Goal: Task Accomplishment & Management: Complete application form

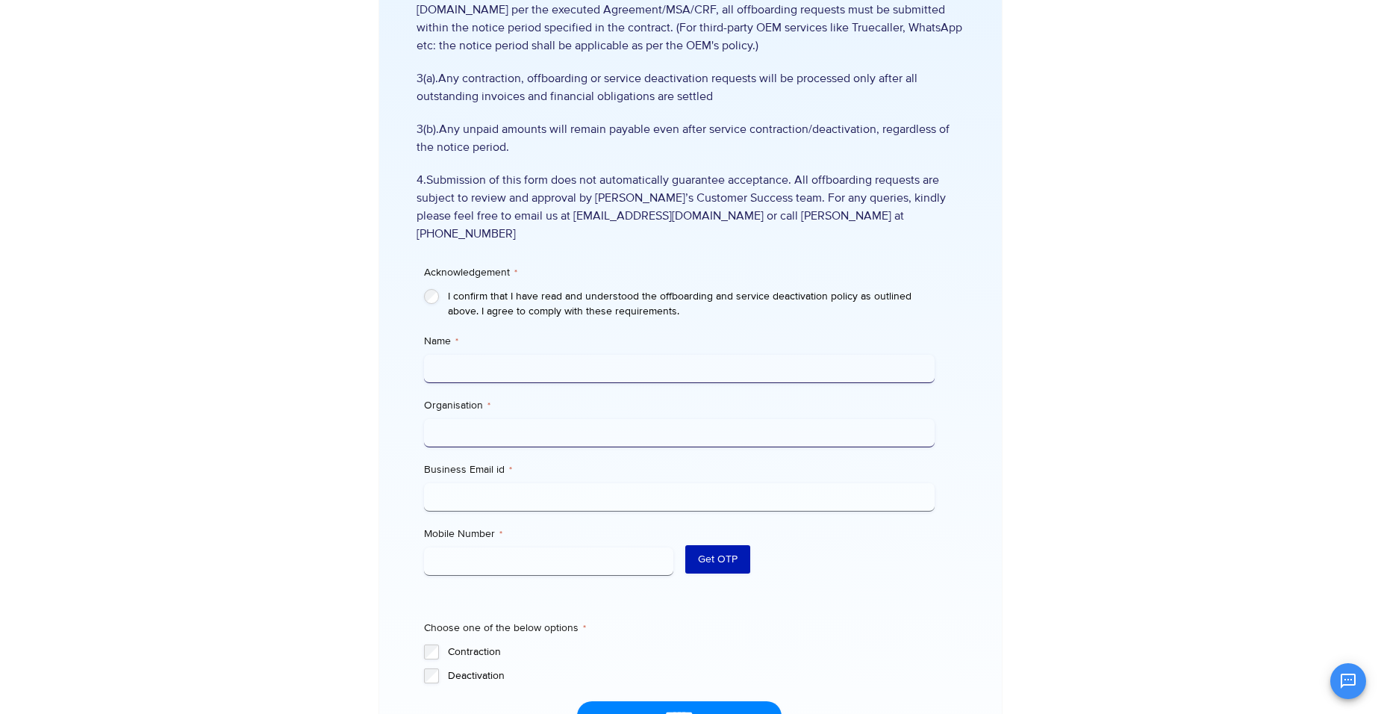
scroll to position [295, 0]
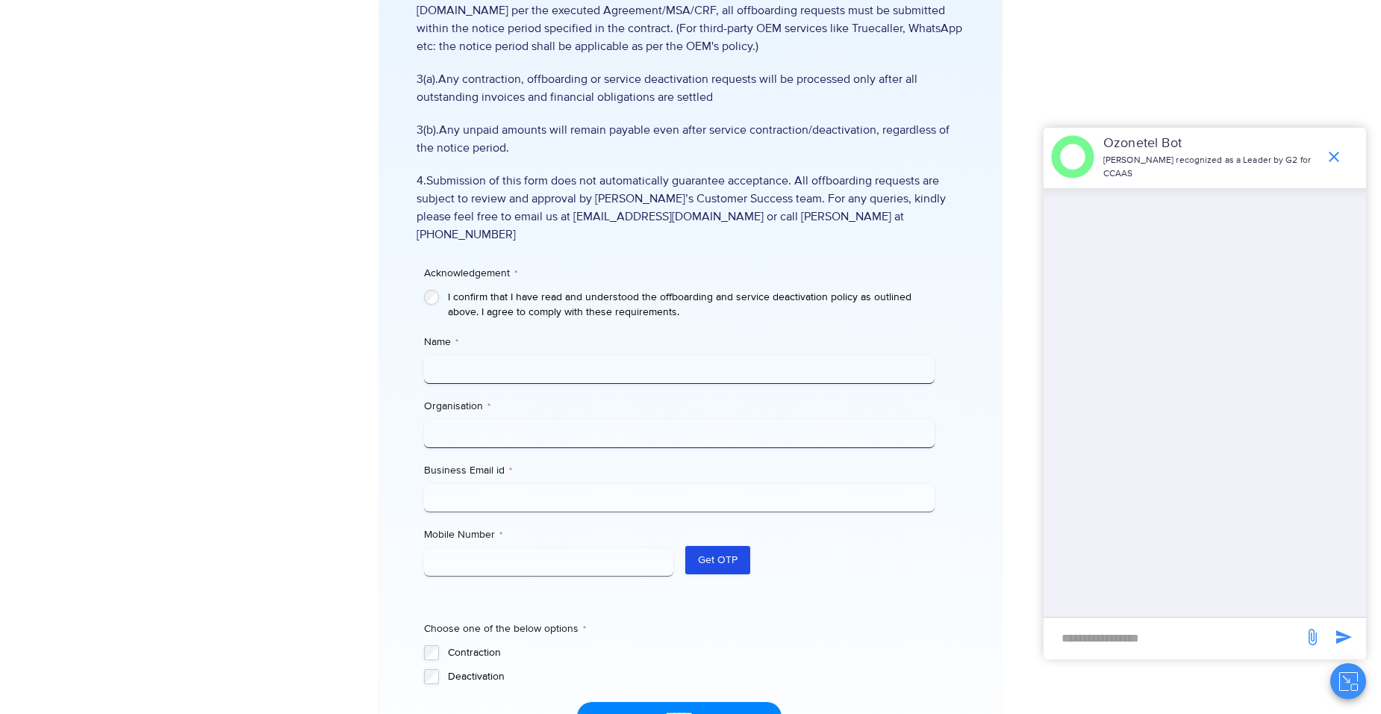
click at [339, 393] on div at bounding box center [301, 328] width 155 height 1087
click at [1329, 153] on icon "end chat or minimize" at bounding box center [1334, 157] width 10 height 10
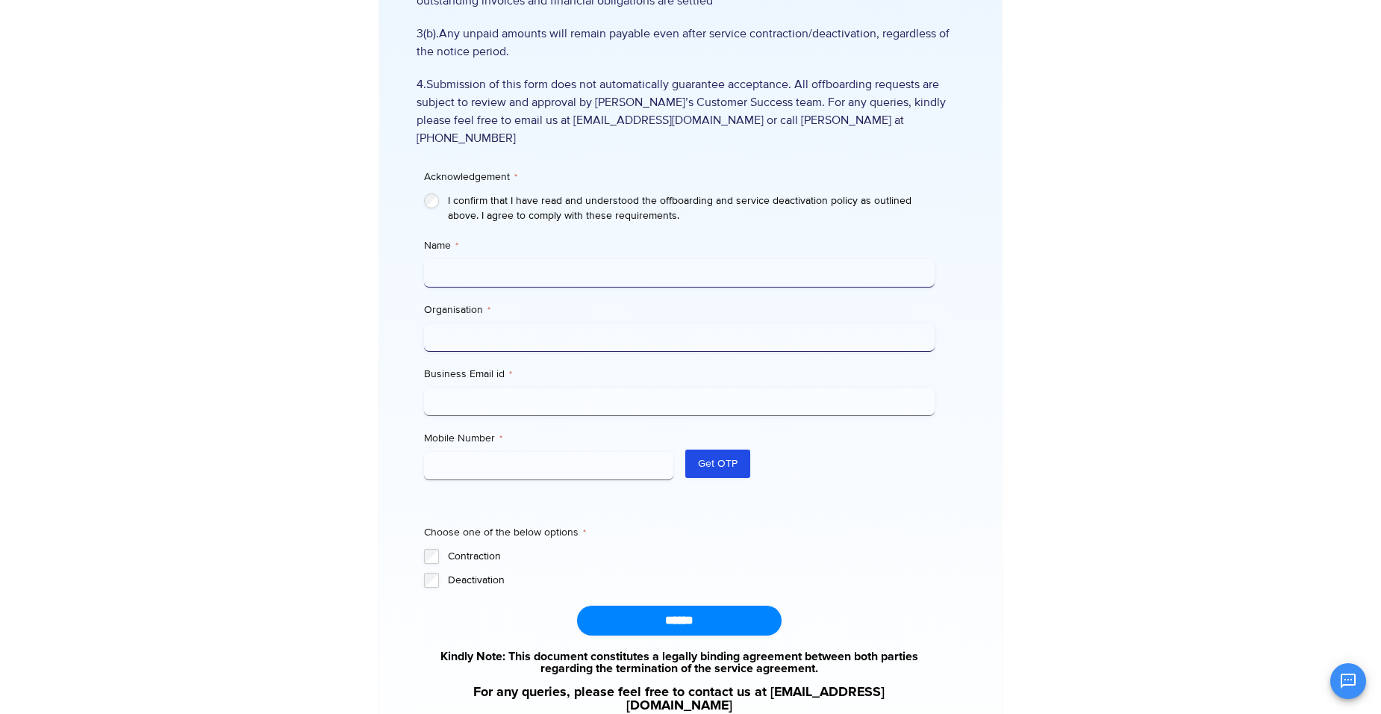
scroll to position [395, 0]
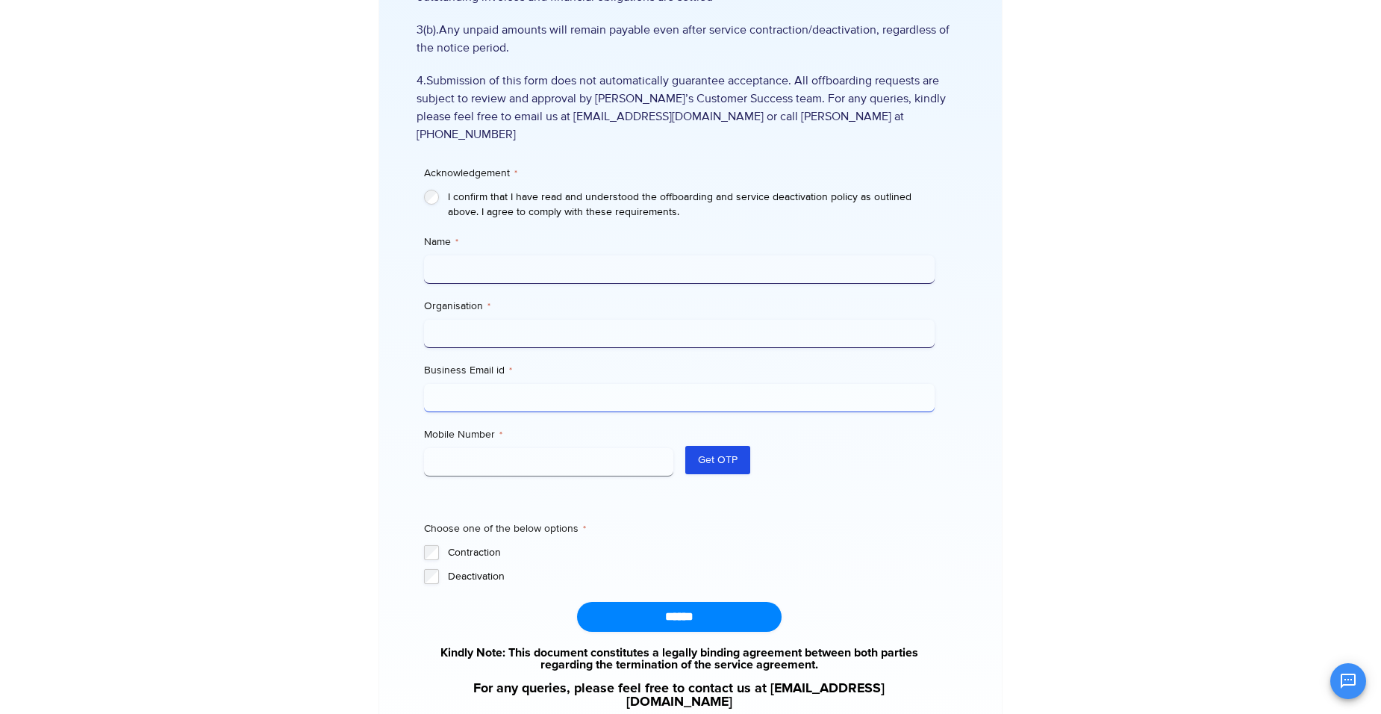
click at [536, 384] on input "Business Email id *" at bounding box center [679, 398] width 510 height 28
click at [598, 475] on form "Acknowledgement * I confirm that I have read and understood the offboarding and…" at bounding box center [679, 406] width 510 height 451
click at [840, 498] on div "Acknowledgement * I confirm that I have read and understood the offboarding and…" at bounding box center [679, 382] width 510 height 403
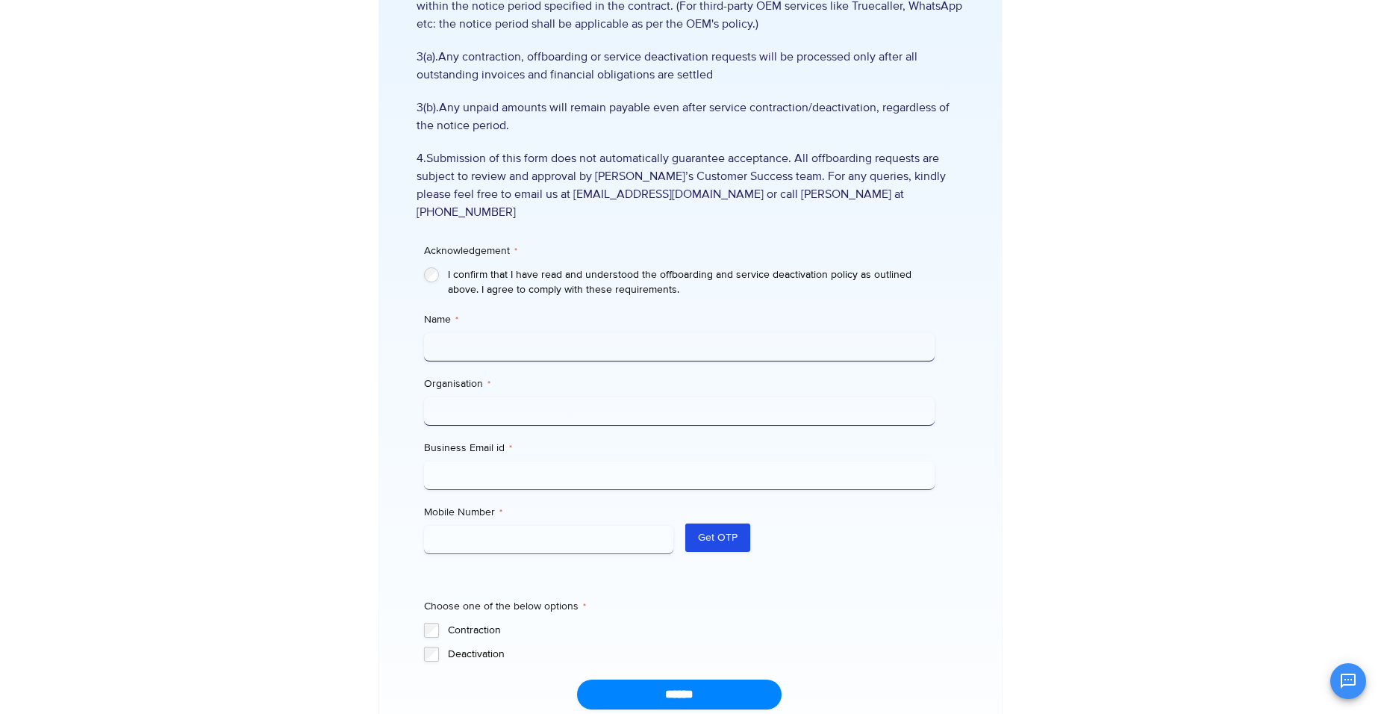
scroll to position [319, 0]
click at [496, 266] on label "I confirm that I have read and understood the offboarding and service deactivat…" at bounding box center [691, 281] width 486 height 30
click at [476, 331] on input "Name *" at bounding box center [679, 345] width 510 height 28
click at [679, 274] on label "I confirm that I have read and understood the offboarding and service deactivat…" at bounding box center [691, 281] width 486 height 30
click at [579, 396] on input "Organisation *" at bounding box center [679, 410] width 510 height 28
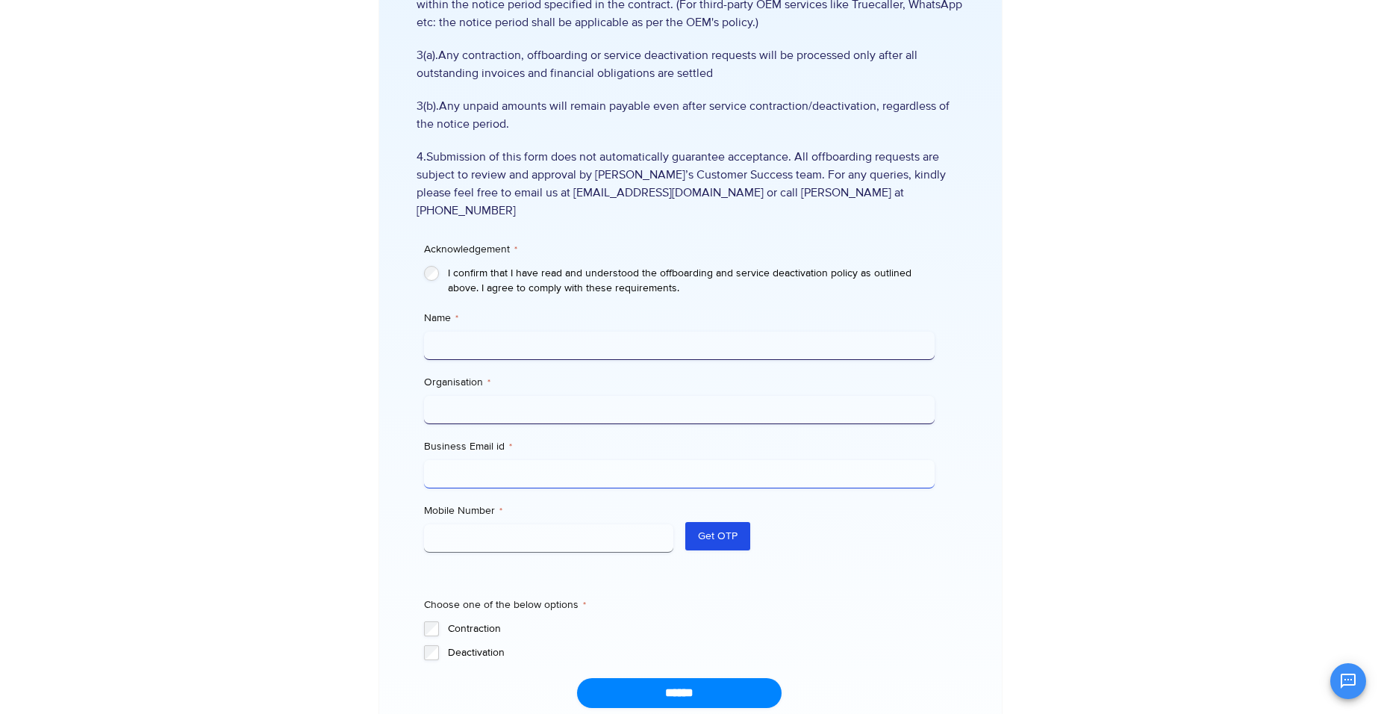
click at [534, 464] on input "Business Email id *" at bounding box center [679, 474] width 510 height 28
click at [630, 284] on div "Acknowledgement * I confirm that I have read and understood the offboarding and…" at bounding box center [679, 458] width 510 height 403
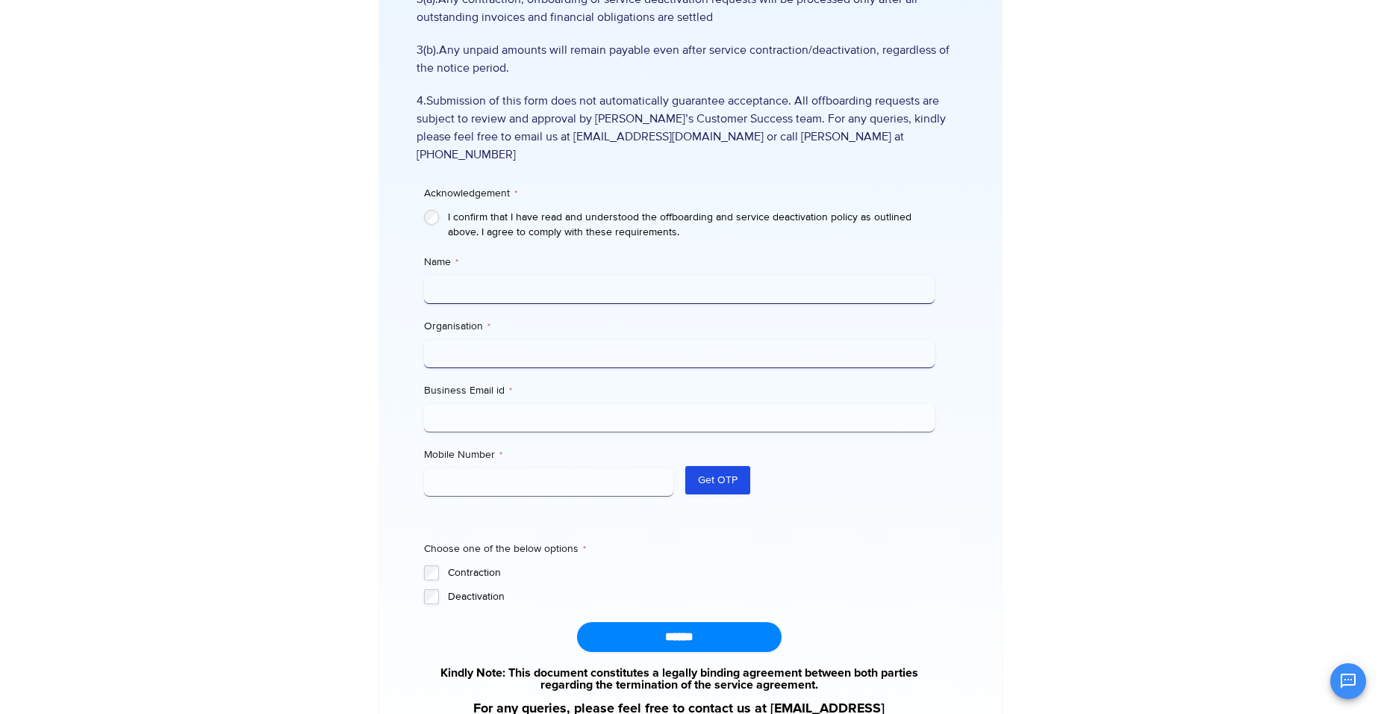
scroll to position [375, 0]
click at [658, 275] on input "Name *" at bounding box center [679, 289] width 510 height 28
click at [552, 254] on label "Name *" at bounding box center [679, 261] width 510 height 15
click at [552, 275] on input "Name *" at bounding box center [679, 289] width 510 height 28
click at [528, 275] on input "Name *" at bounding box center [679, 289] width 510 height 28
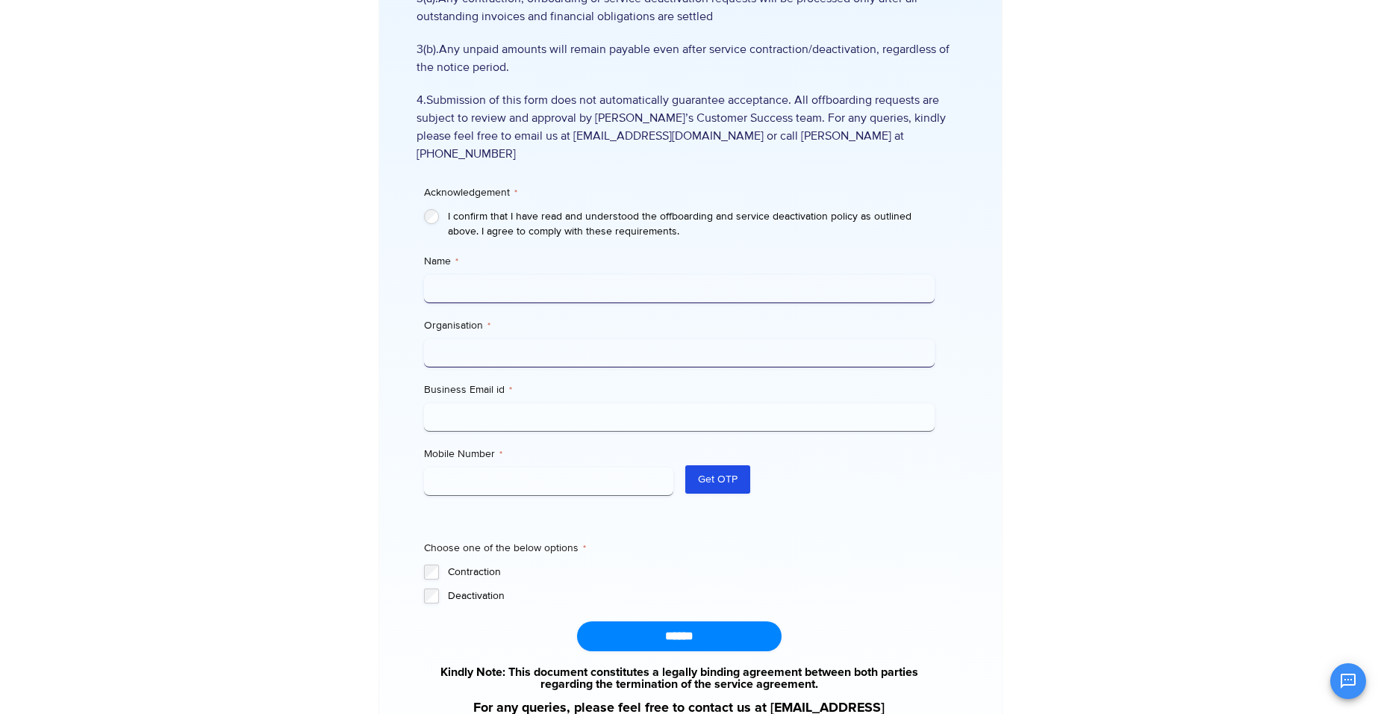
click at [396, 342] on div "Ozonetel's Offboarding Process Ozonetel's offboarding and service deactivation …" at bounding box center [690, 247] width 622 height 1087
click at [511, 339] on input "Organisation *" at bounding box center [679, 353] width 510 height 28
click at [482, 405] on input "Business Email id *" at bounding box center [679, 417] width 510 height 28
click at [615, 220] on label "I confirm that I have read and understood the offboarding and service deactivat…" at bounding box center [691, 224] width 486 height 30
click at [518, 403] on input "Business Email id *" at bounding box center [679, 417] width 510 height 28
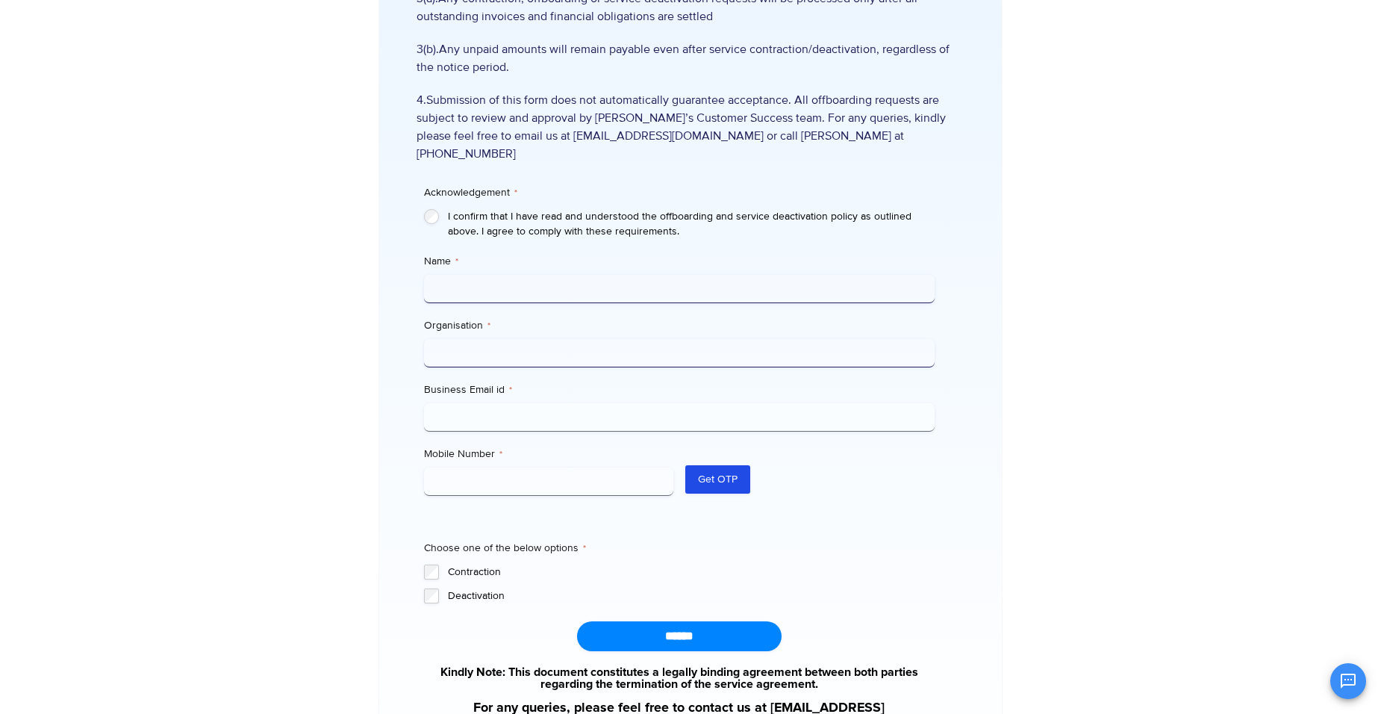
click at [454, 382] on label "Business Email id *" at bounding box center [679, 389] width 510 height 15
click at [454, 403] on input "Business Email id *" at bounding box center [679, 417] width 510 height 28
click at [466, 467] on input "Mobile Number *" at bounding box center [548, 481] width 249 height 28
click at [746, 522] on div "Acknowledgement * I confirm that I have read and understood the offboarding and…" at bounding box center [679, 401] width 510 height 403
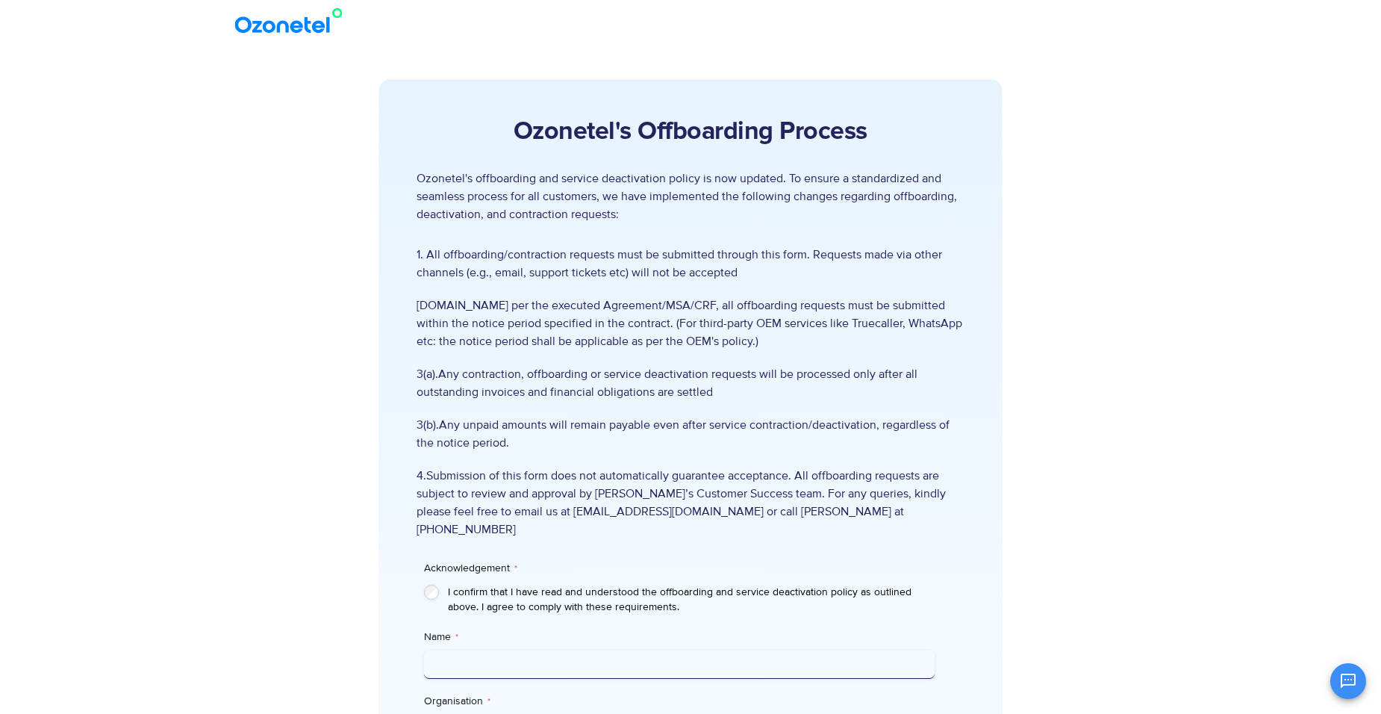
scroll to position [495, 0]
